Goal: Information Seeking & Learning: Learn about a topic

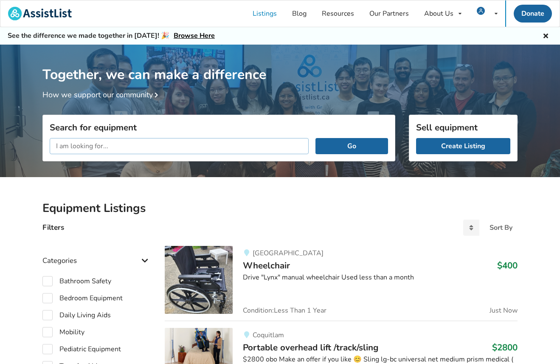
click at [140, 150] on input "text" at bounding box center [179, 146] width 259 height 16
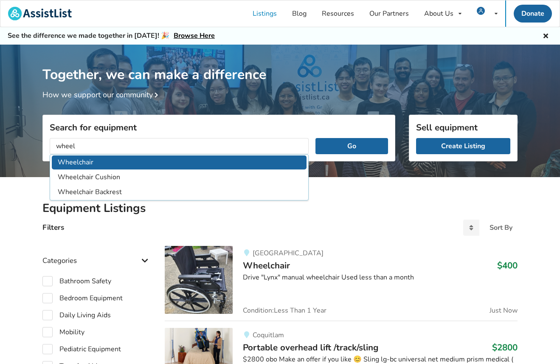
click at [67, 164] on li "Wheelchair" at bounding box center [179, 162] width 255 height 14
type input "Wheelchair"
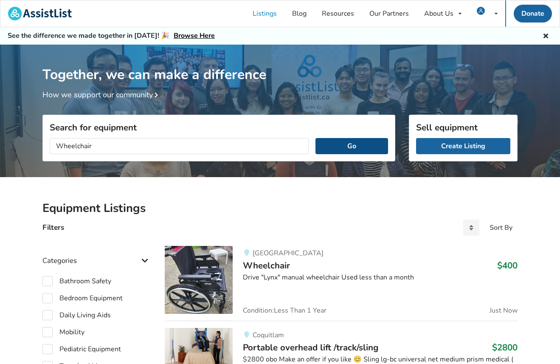
click at [359, 143] on button "Go" at bounding box center [351, 146] width 73 height 16
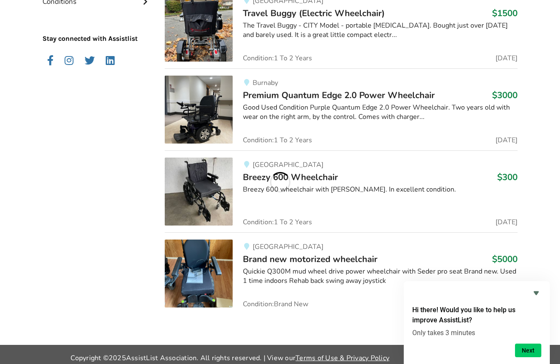
scroll to position [849, 0]
click at [318, 174] on span "Breezy 600 Wheelchair" at bounding box center [290, 177] width 95 height 12
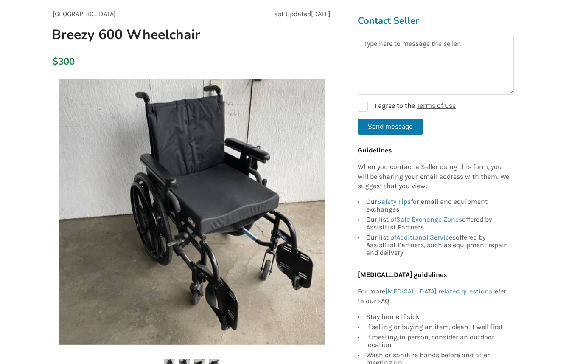
scroll to position [85, 0]
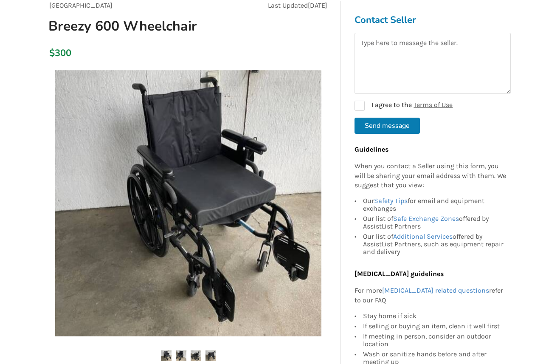
click at [177, 355] on img at bounding box center [181, 355] width 11 height 11
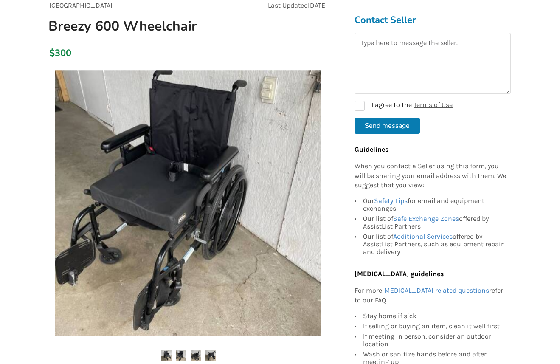
click at [196, 354] on img at bounding box center [196, 355] width 11 height 11
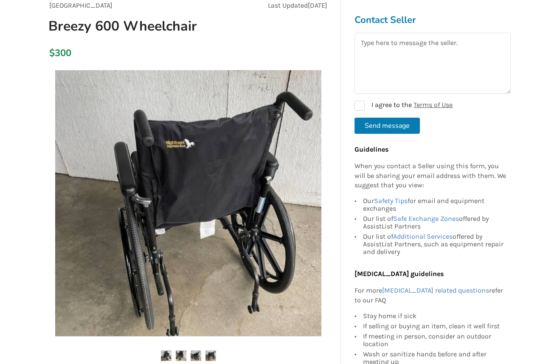
click at [213, 353] on img at bounding box center [210, 355] width 11 height 11
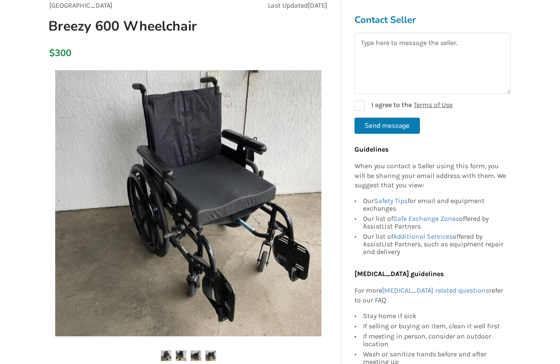
click at [194, 354] on img at bounding box center [196, 355] width 11 height 11
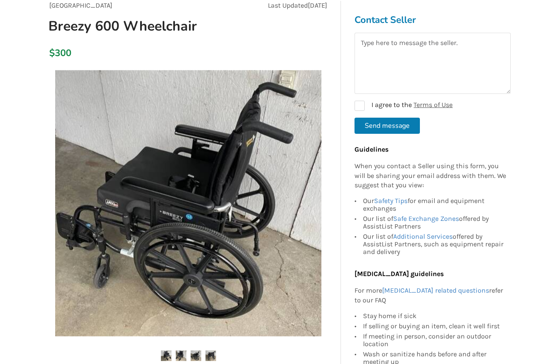
click at [253, 244] on img at bounding box center [188, 203] width 266 height 266
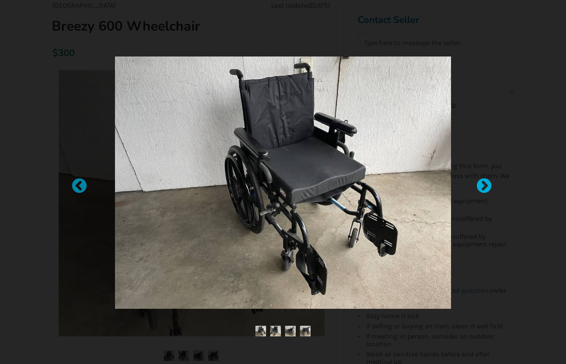
click at [484, 183] on div at bounding box center [480, 182] width 8 height 8
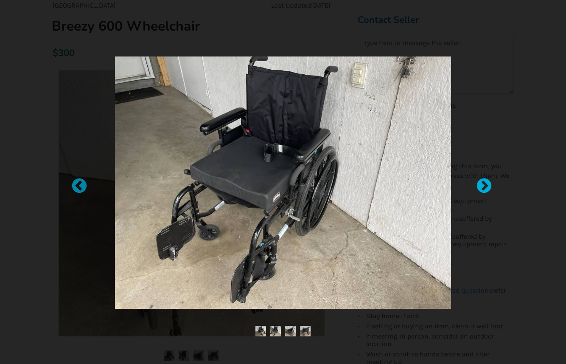
click at [484, 183] on div at bounding box center [480, 182] width 8 height 8
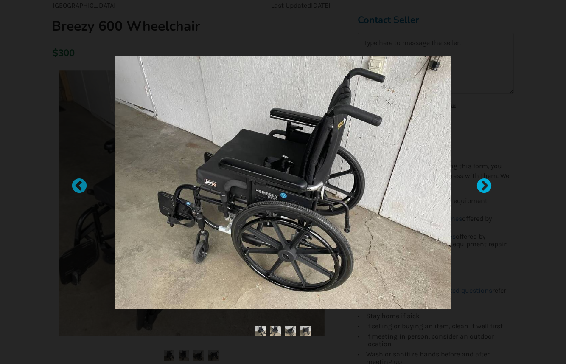
click at [484, 183] on div at bounding box center [480, 182] width 8 height 8
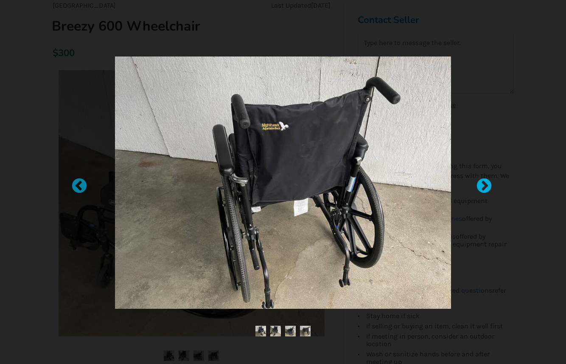
click at [484, 183] on div at bounding box center [480, 182] width 8 height 8
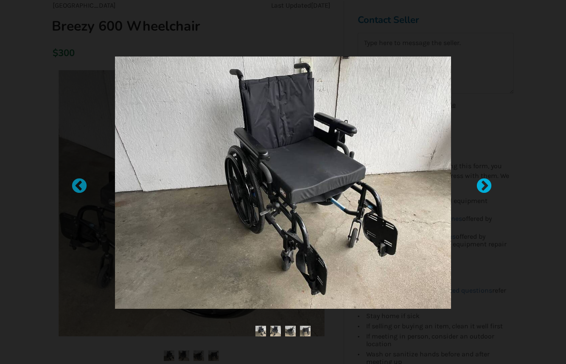
click at [484, 183] on div at bounding box center [480, 182] width 8 height 8
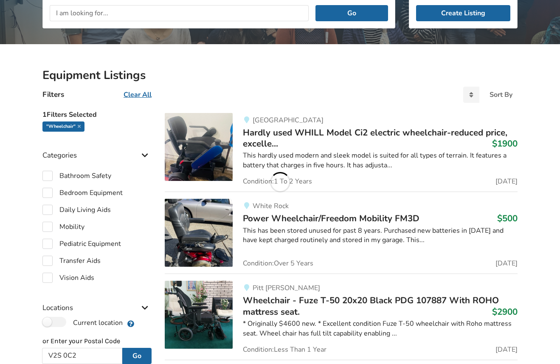
scroll to position [133, 0]
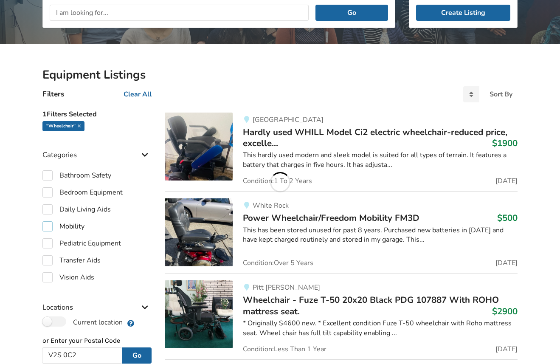
click at [47, 226] on label "Mobility" at bounding box center [63, 226] width 42 height 10
checkbox input "true"
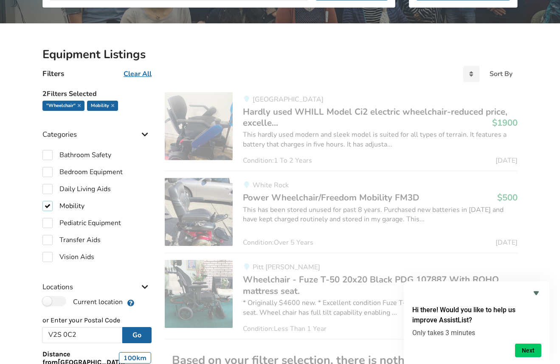
scroll to position [218, 0]
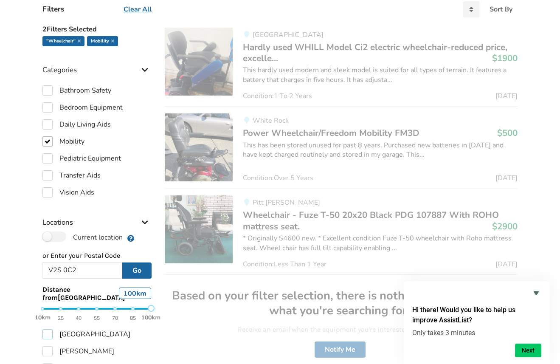
click at [48, 334] on label "[GEOGRAPHIC_DATA]" at bounding box center [86, 334] width 88 height 10
checkbox input "true"
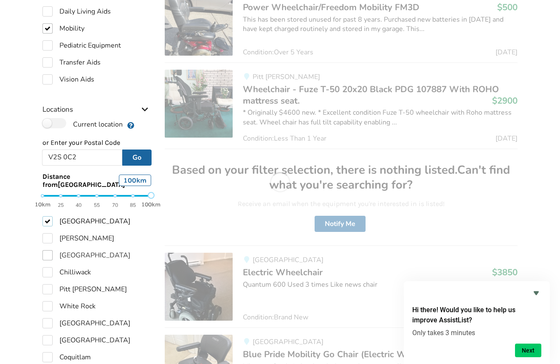
scroll to position [346, 0]
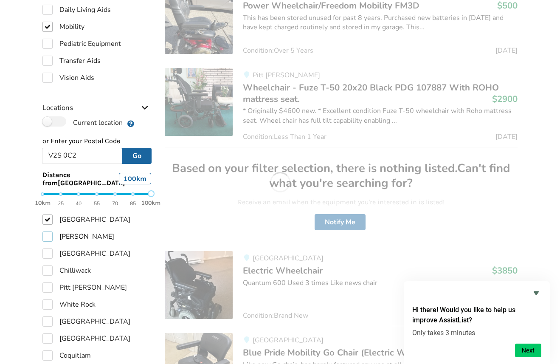
click at [47, 236] on label "[PERSON_NAME]" at bounding box center [78, 236] width 72 height 10
checkbox input "true"
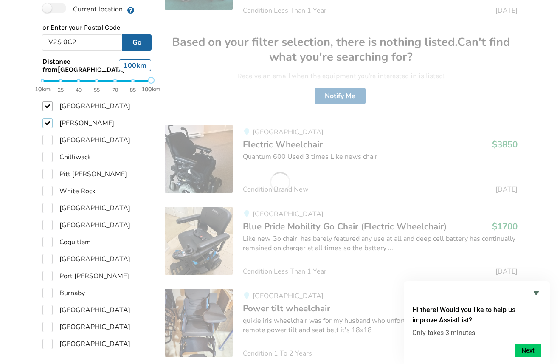
scroll to position [473, 0]
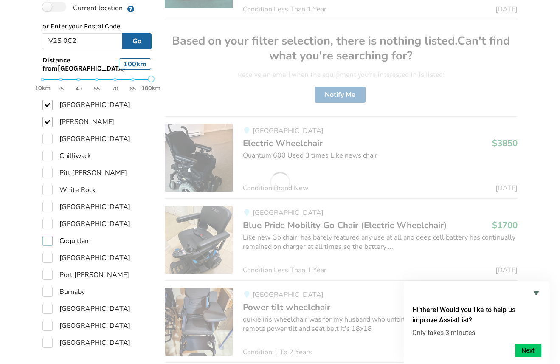
click at [45, 236] on label "Coquitlam" at bounding box center [66, 241] width 48 height 10
checkbox input "true"
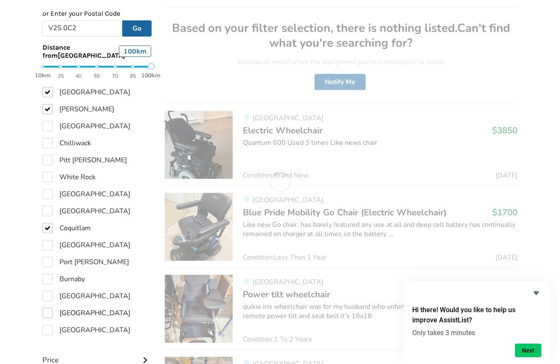
click at [46, 311] on label "[GEOGRAPHIC_DATA]" at bounding box center [86, 313] width 88 height 10
checkbox input "true"
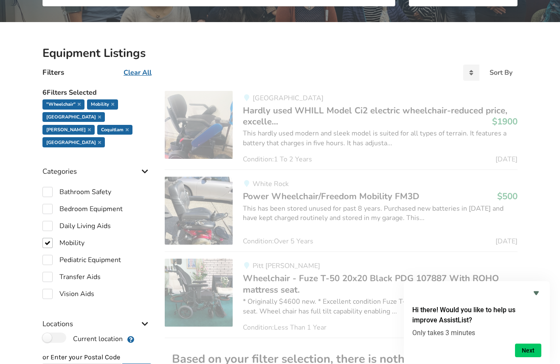
scroll to position [231, 0]
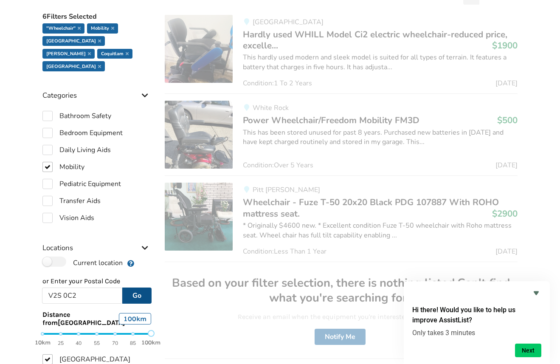
click at [139, 287] on button "Go" at bounding box center [136, 295] width 29 height 16
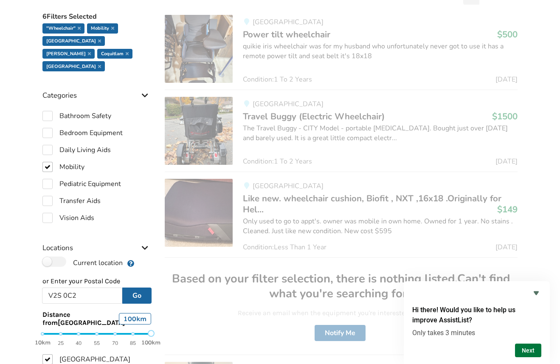
click at [529, 347] on button "Next" at bounding box center [528, 350] width 26 height 14
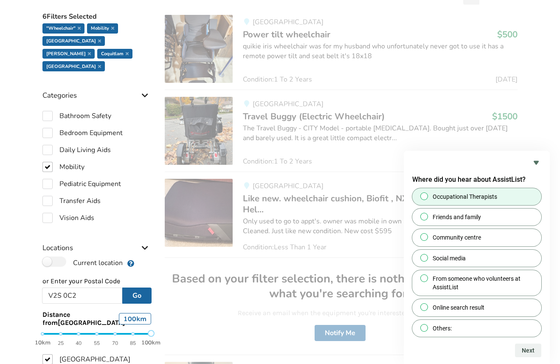
click at [423, 198] on input "Occupational Therapists" at bounding box center [425, 196] width 6 height 6
radio input "true"
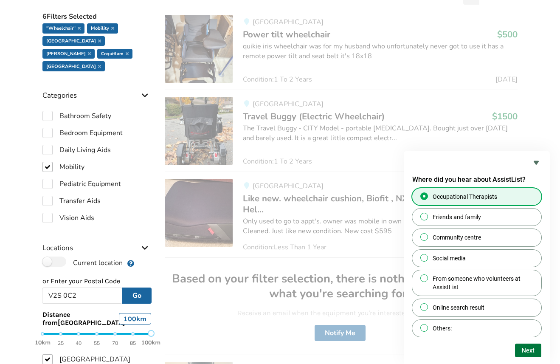
click at [531, 348] on button "Next" at bounding box center [528, 350] width 26 height 14
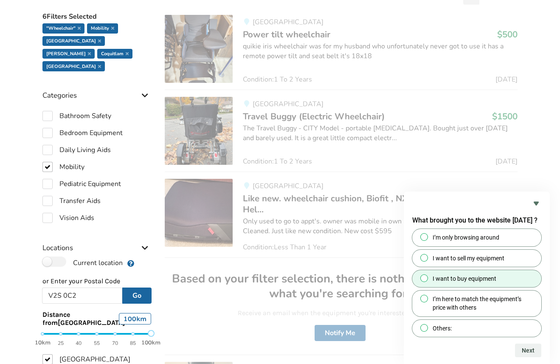
click at [426, 277] on input "I want to buy equipment" at bounding box center [425, 278] width 6 height 6
radio input "true"
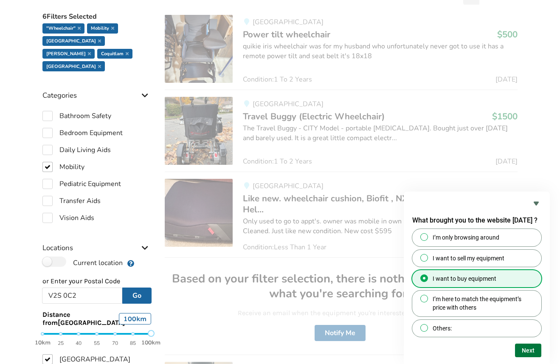
click at [532, 351] on button "Next" at bounding box center [528, 350] width 26 height 14
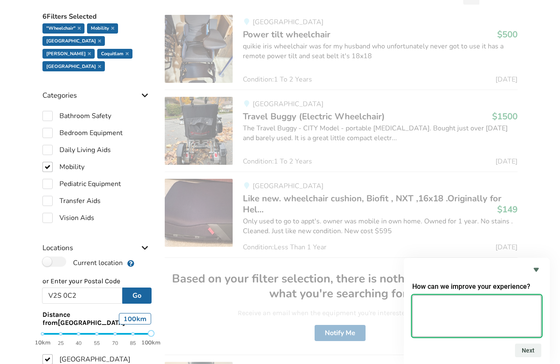
click at [433, 307] on textarea at bounding box center [476, 316] width 129 height 42
type textarea "Seems good so far!"
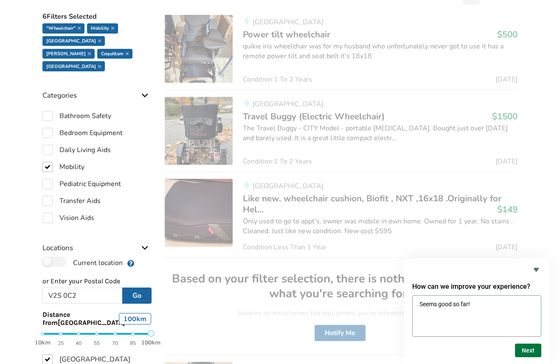
click at [529, 351] on button "Next" at bounding box center [528, 350] width 26 height 14
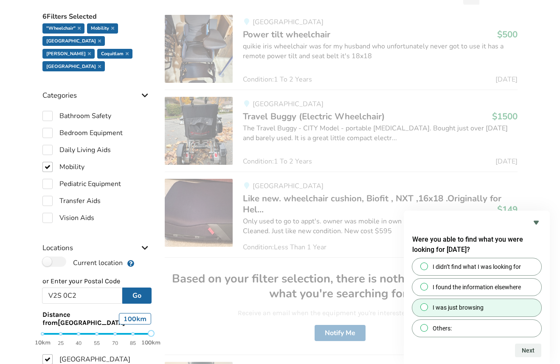
click at [422, 308] on input "I was just browsing" at bounding box center [425, 307] width 6 height 6
radio input "true"
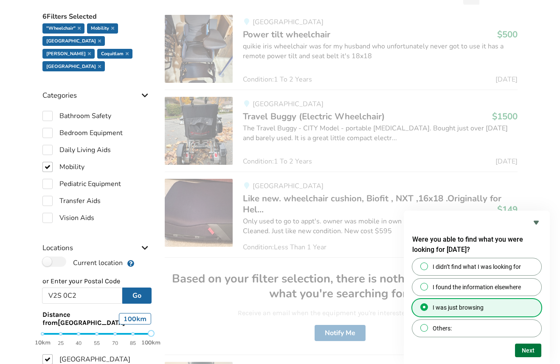
click at [536, 350] on button "Next" at bounding box center [528, 350] width 26 height 14
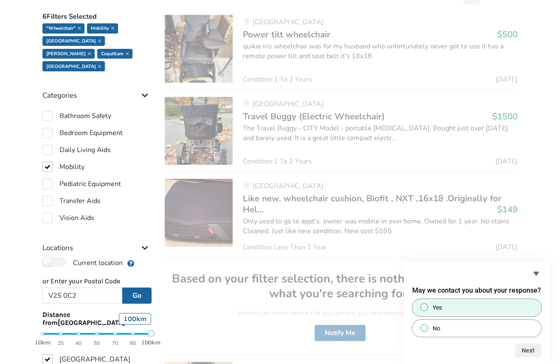
click at [424, 307] on input "Yes" at bounding box center [425, 307] width 6 height 6
radio input "true"
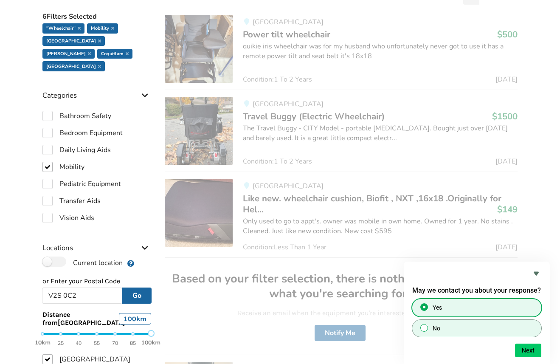
click at [424, 327] on input "No" at bounding box center [425, 328] width 6 height 6
radio input "true"
radio input "false"
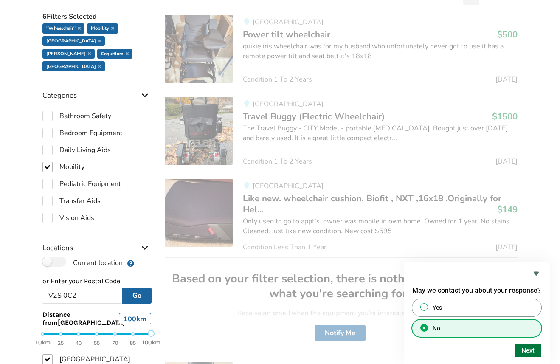
click at [529, 349] on button "Next" at bounding box center [528, 350] width 26 height 14
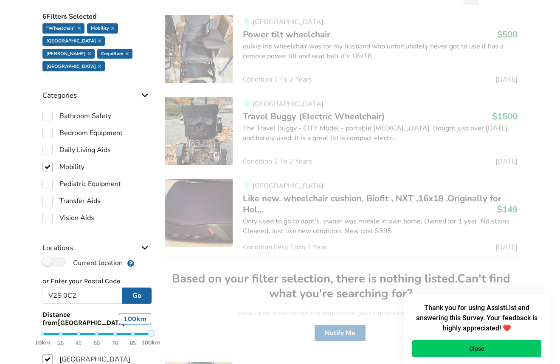
click at [480, 347] on button "Close" at bounding box center [476, 348] width 129 height 17
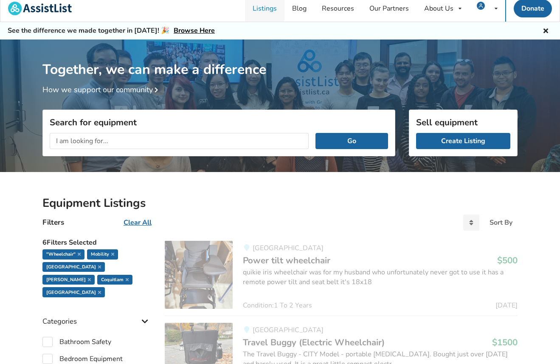
scroll to position [0, 0]
